Goal: Transaction & Acquisition: Purchase product/service

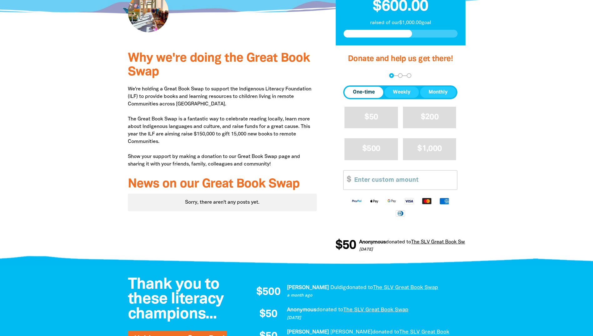
scroll to position [156, 0]
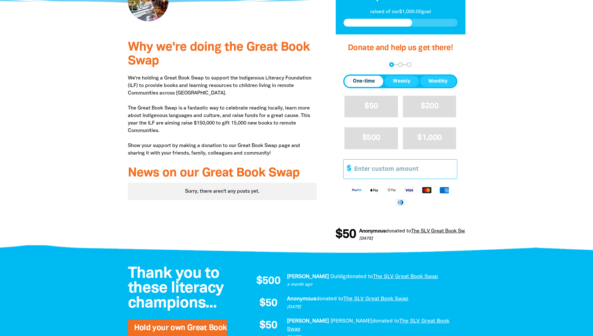
click at [388, 165] on input "Other Amount" at bounding box center [403, 169] width 107 height 19
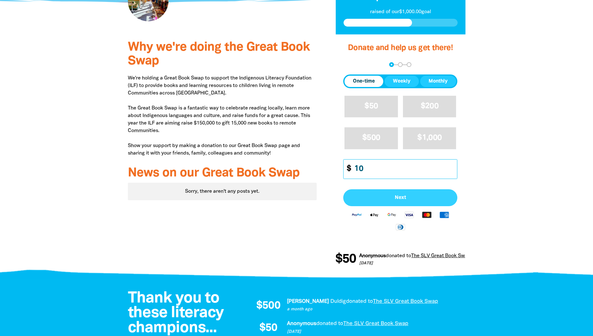
type input "10"
click at [391, 198] on span "Next" at bounding box center [400, 197] width 100 height 5
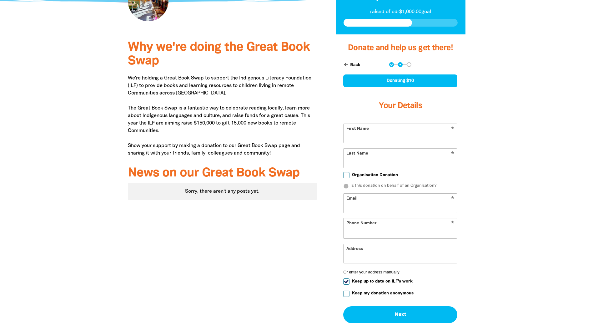
select select "AU"
click at [377, 140] on input "First Name" at bounding box center [401, 133] width 114 height 19
type input "[PERSON_NAME]"
type input "Bryceland"
type input "[EMAIL_ADDRESS][DOMAIN_NAME]"
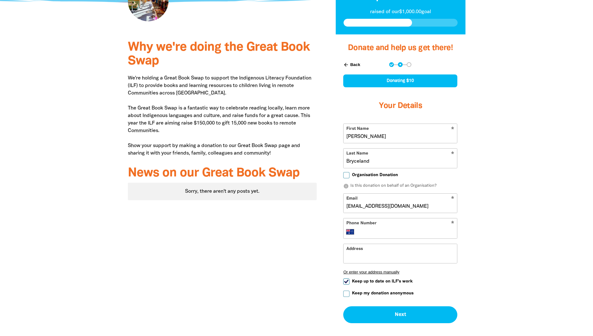
type input "[PHONE_NUMBER]"
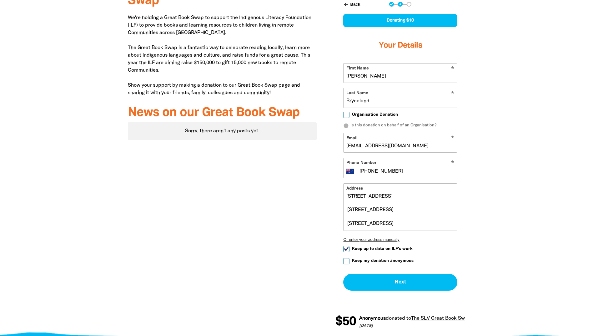
scroll to position [219, 0]
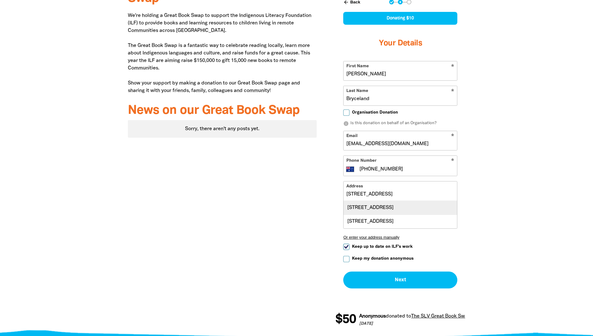
click at [346, 207] on div "[STREET_ADDRESS]" at bounding box center [401, 207] width 114 height 13
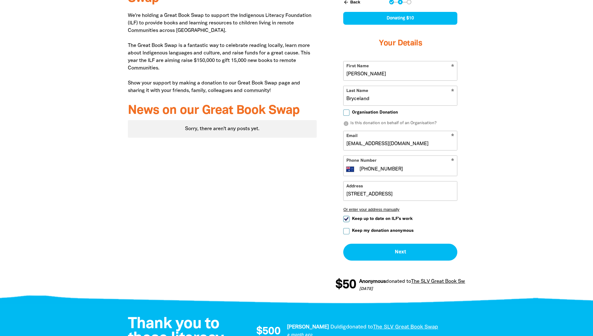
type input "[STREET_ADDRESS]"
click at [344, 219] on input "Keep up to date on ILF's work" at bounding box center [347, 219] width 6 height 6
checkbox input "false"
click at [347, 234] on input "Keep my donation anonymous" at bounding box center [347, 231] width 6 height 6
click at [374, 252] on button "Next chevron_right" at bounding box center [401, 252] width 114 height 17
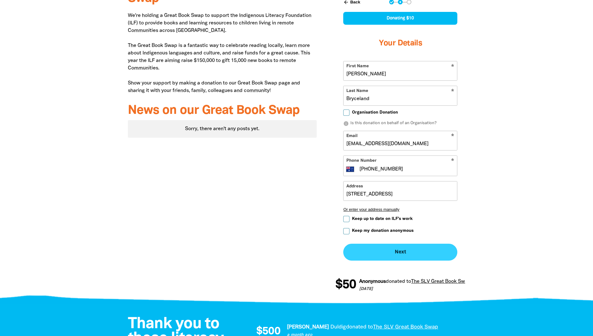
checkbox input "false"
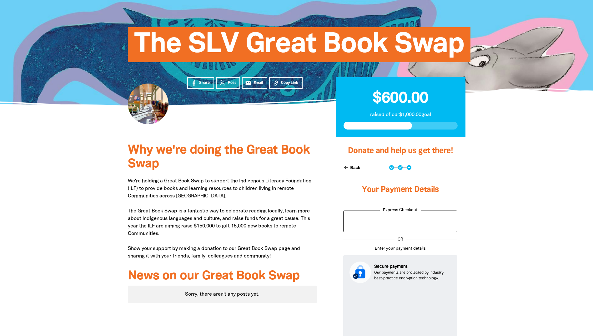
scroll to position [25, 0]
